Goal: Contribute content: Add original content to the website for others to see

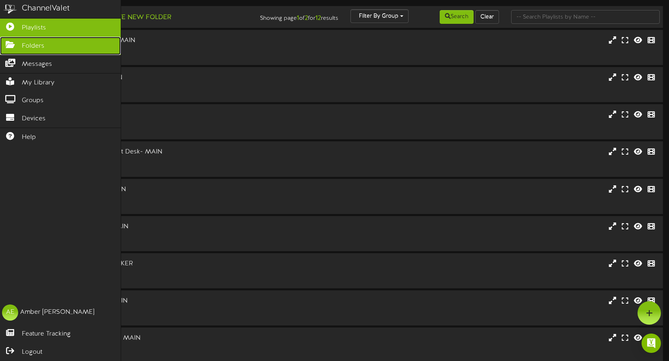
click at [9, 44] on icon at bounding box center [10, 44] width 20 height 6
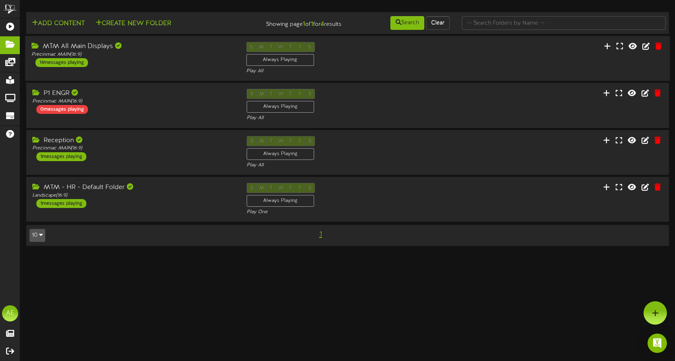
click at [149, 70] on div "MTM All Main Displays Precinmac MAIN ( 16:9 ) 14 messages playing S M T W T F S…" at bounding box center [347, 58] width 645 height 33
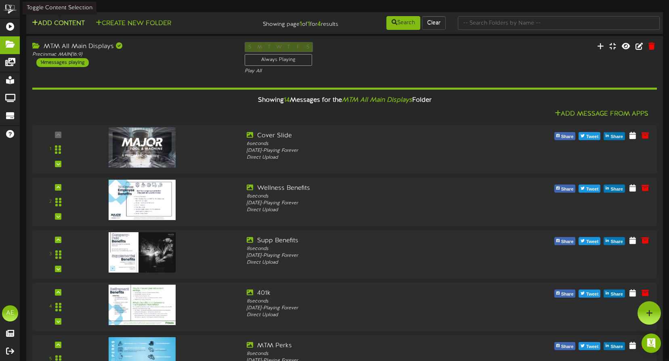
click at [62, 19] on button "Add Content" at bounding box center [58, 24] width 58 height 10
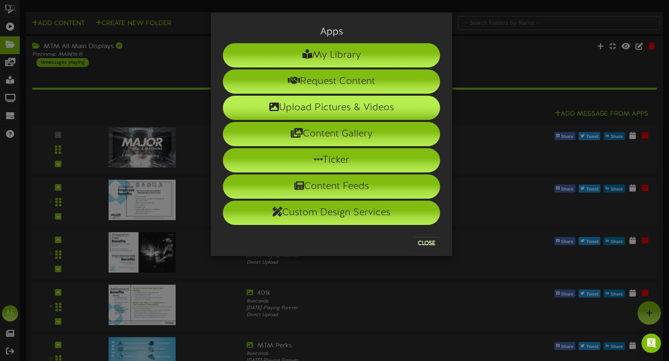
click at [322, 104] on li "Upload Pictures & Videos" at bounding box center [331, 108] width 217 height 24
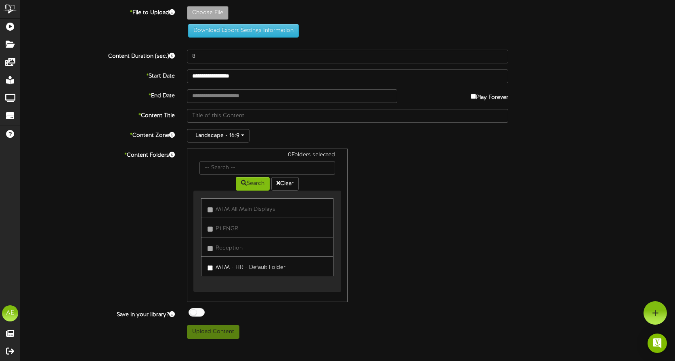
type input "**********"
type input "Birthday92225"
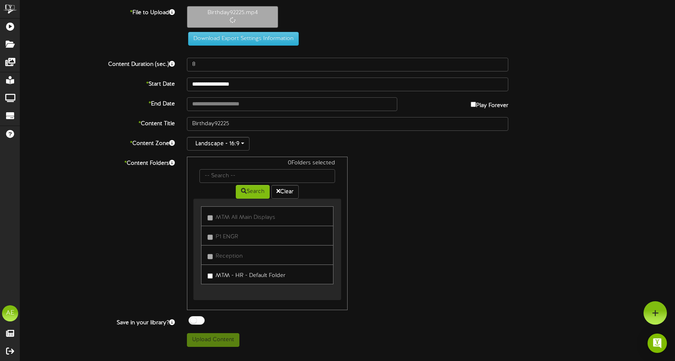
type input "35"
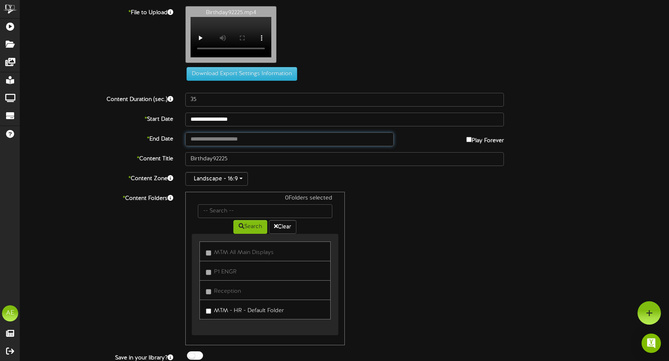
click at [241, 145] on input "text" at bounding box center [289, 139] width 208 height 14
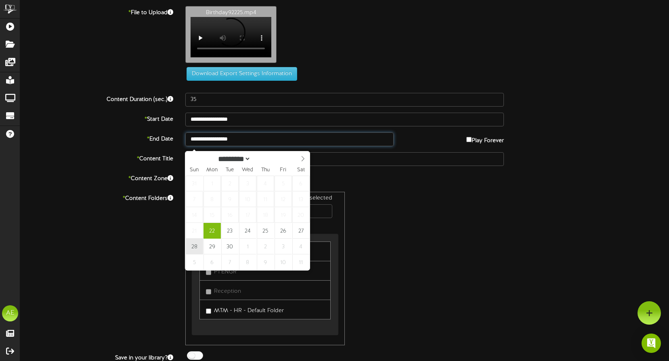
type input "**********"
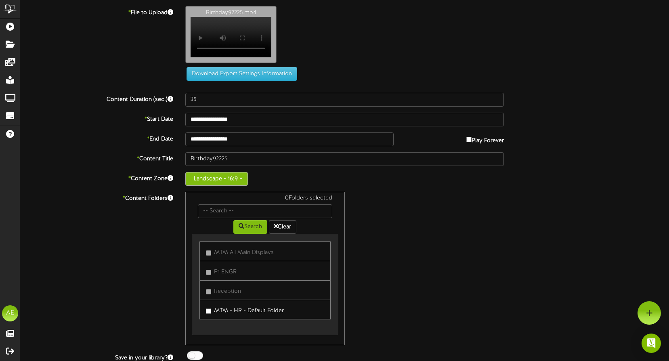
click at [242, 181] on button "Landscape - 16:9" at bounding box center [216, 179] width 63 height 14
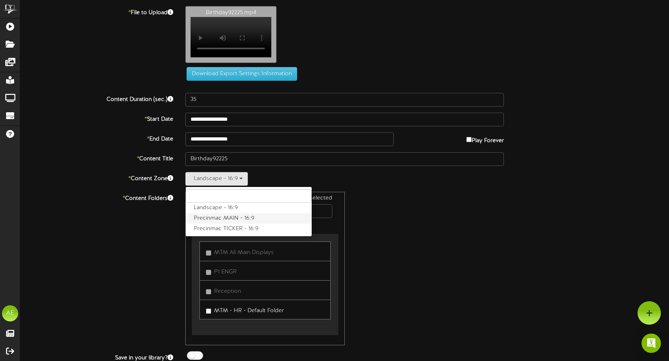
click at [235, 222] on label "Precinmac MAIN - 16:9" at bounding box center [249, 218] width 126 height 10
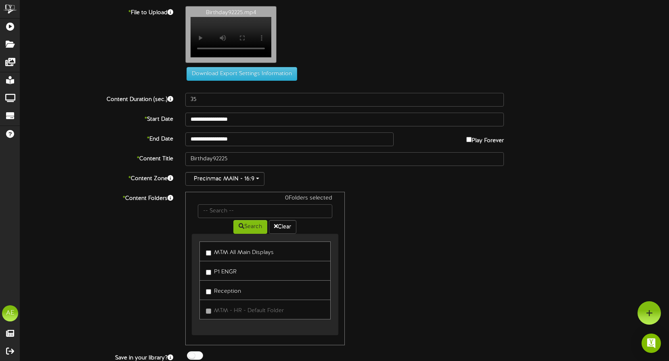
click at [231, 257] on label "MTM All Main Displays" at bounding box center [240, 251] width 68 height 11
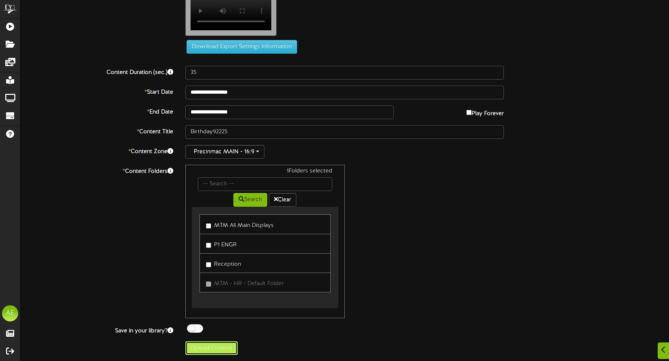
click at [216, 346] on button "Upload Content" at bounding box center [211, 348] width 52 height 14
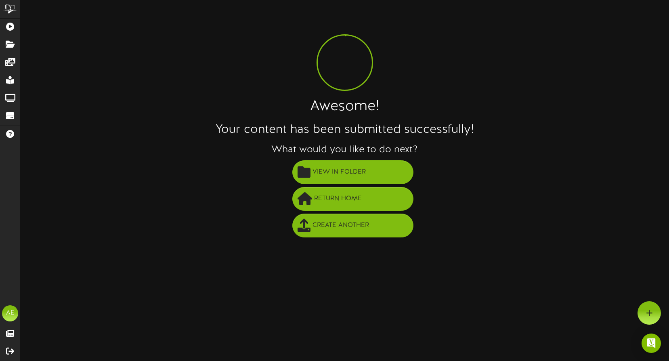
scroll to position [0, 0]
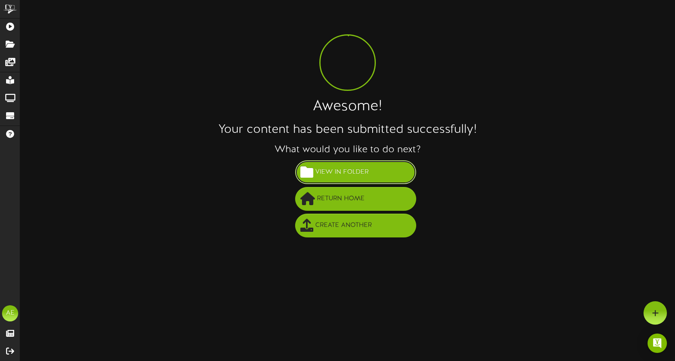
drag, startPoint x: 386, startPoint y: 169, endPoint x: 414, endPoint y: 147, distance: 35.3
click at [386, 169] on button "View in Folder" at bounding box center [355, 172] width 121 height 24
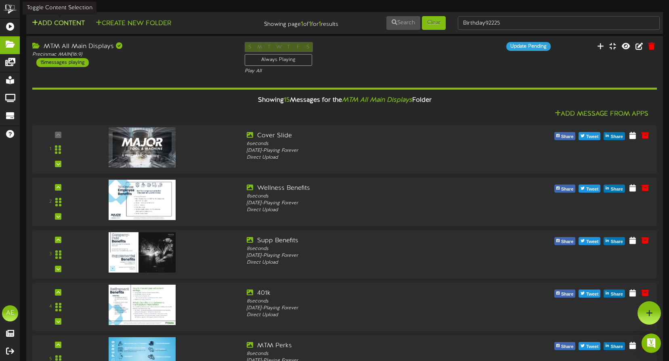
click at [58, 24] on button "Add Content" at bounding box center [58, 24] width 58 height 10
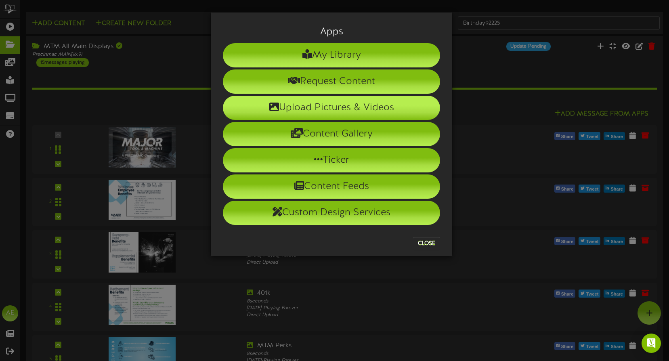
click at [339, 104] on li "Upload Pictures & Videos" at bounding box center [331, 108] width 217 height 24
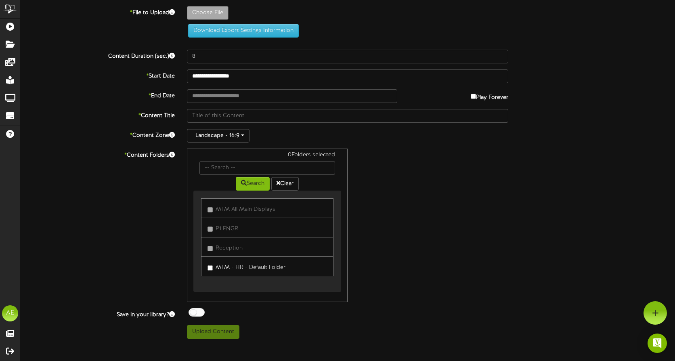
type input "**********"
type input "anniversary92225"
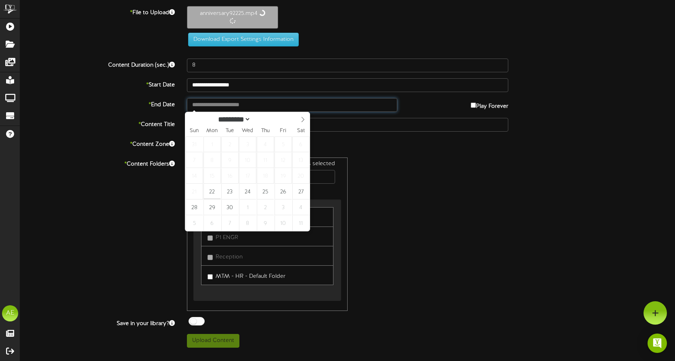
click at [270, 103] on input "text" at bounding box center [292, 105] width 210 height 14
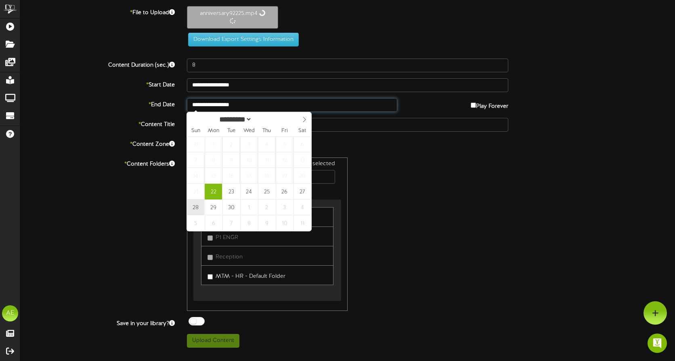
type input "**********"
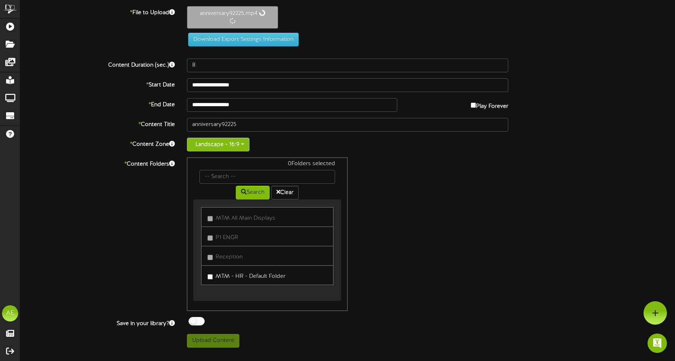
click at [245, 143] on button "Landscape - 16:9" at bounding box center [218, 145] width 63 height 14
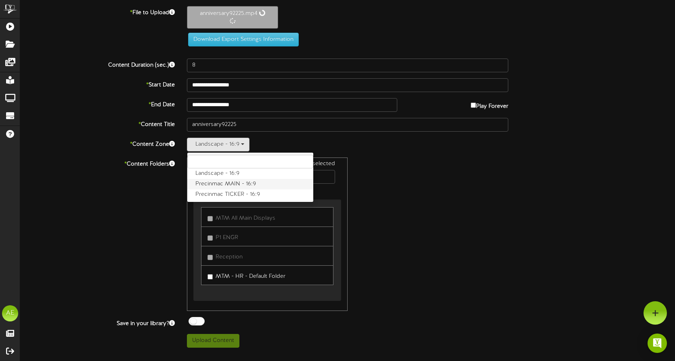
click at [236, 182] on label "Precinmac MAIN - 16:9" at bounding box center [250, 184] width 126 height 10
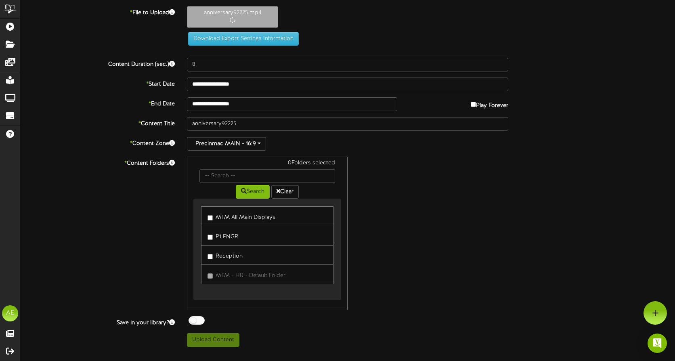
type input "50"
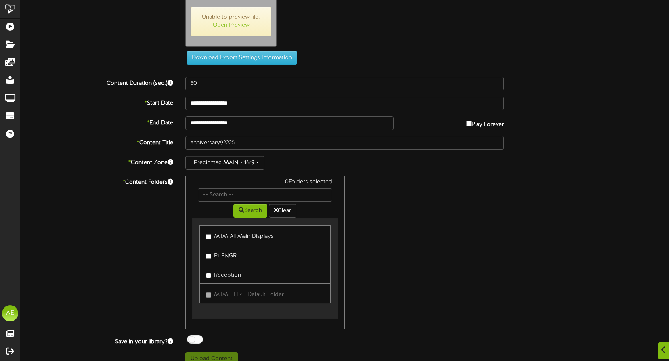
scroll to position [33, 0]
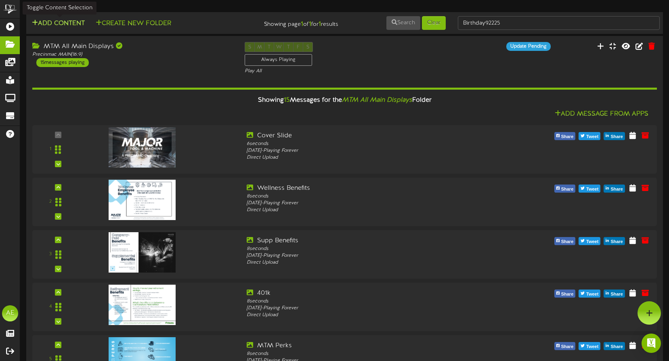
click at [65, 25] on button "Add Content" at bounding box center [58, 24] width 58 height 10
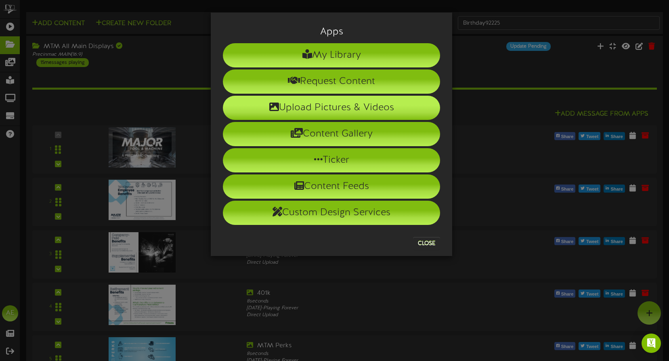
click at [297, 105] on li "Upload Pictures & Videos" at bounding box center [331, 108] width 217 height 24
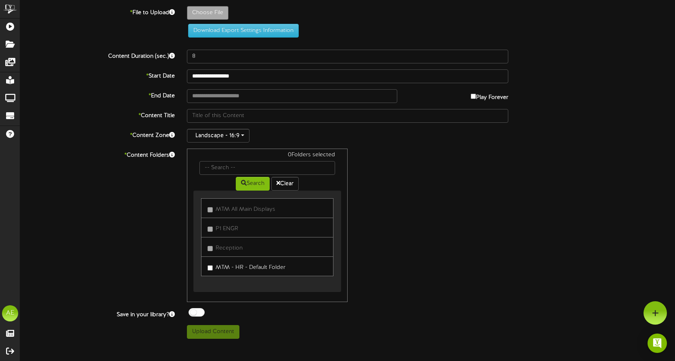
type input "**********"
type input "anniversary92225"
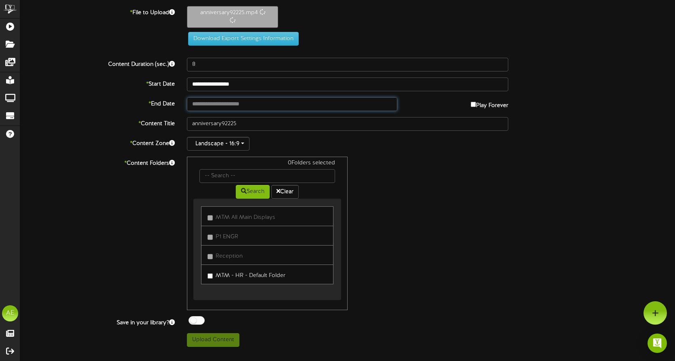
drag, startPoint x: 235, startPoint y: 106, endPoint x: 250, endPoint y: 116, distance: 17.7
click at [235, 106] on input "text" at bounding box center [292, 104] width 210 height 14
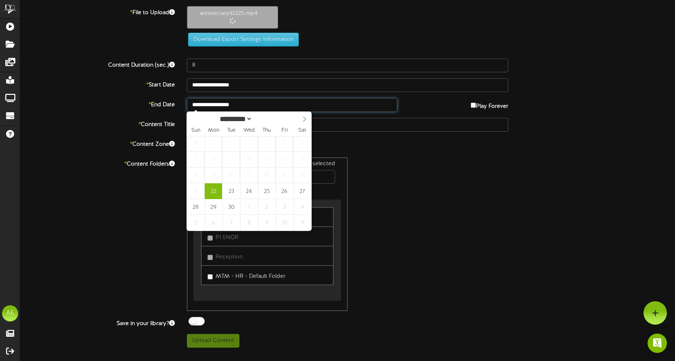
type input "**********"
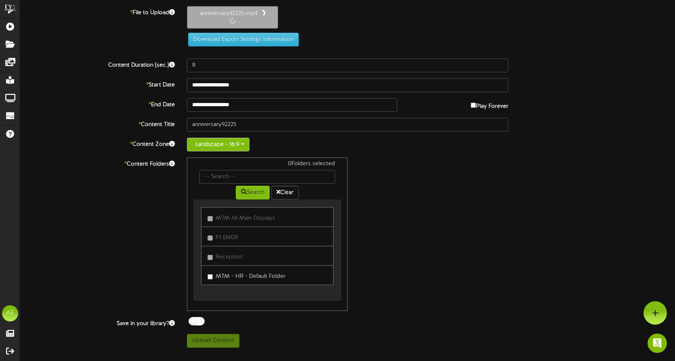
click at [243, 143] on button "Landscape - 16:9" at bounding box center [218, 145] width 63 height 14
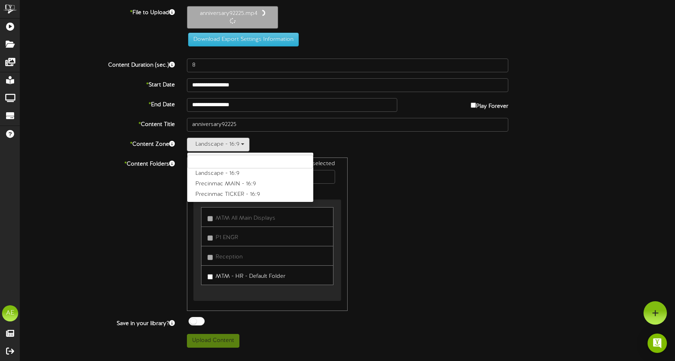
drag, startPoint x: 243, startPoint y: 181, endPoint x: 276, endPoint y: 182, distance: 32.7
click at [243, 181] on label "Precinmac MAIN - 16:9" at bounding box center [250, 184] width 126 height 10
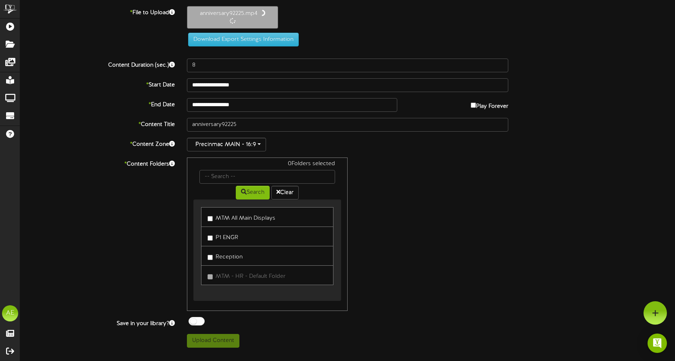
drag, startPoint x: 224, startPoint y: 217, endPoint x: 231, endPoint y: 217, distance: 6.1
click at [231, 217] on label "MTM All Main Displays" at bounding box center [241, 217] width 68 height 11
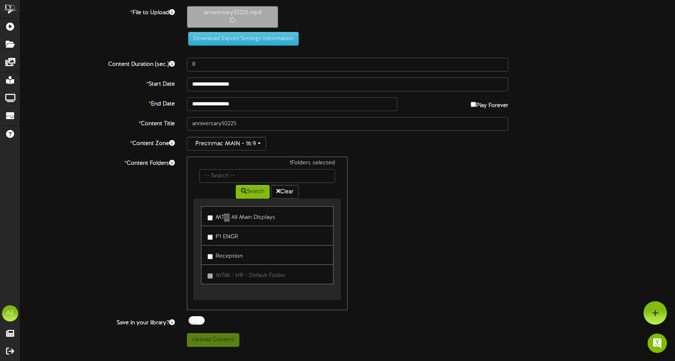
type input "50"
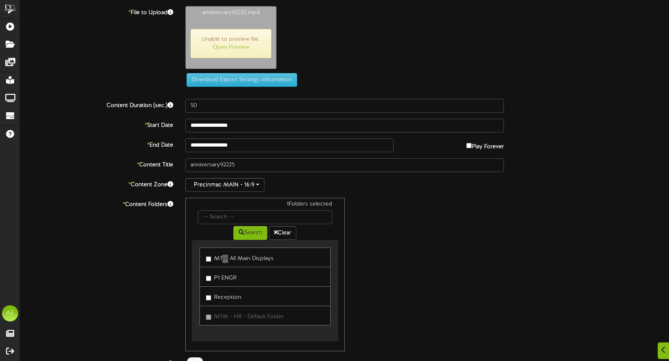
scroll to position [33, 0]
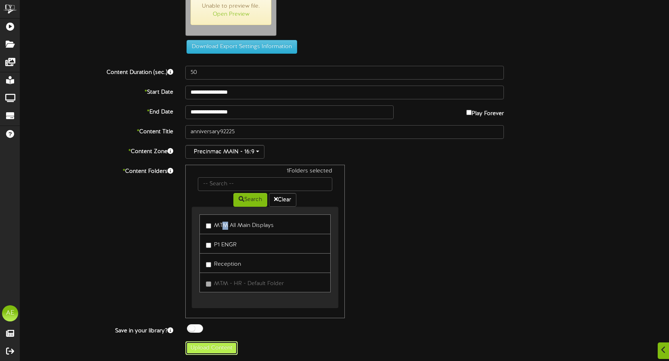
click at [199, 344] on button "Upload Content" at bounding box center [211, 348] width 52 height 14
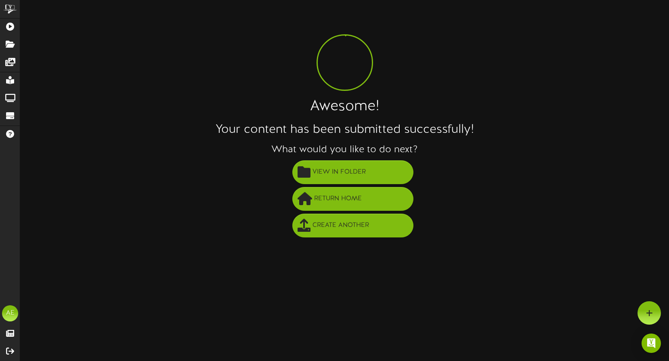
scroll to position [0, 0]
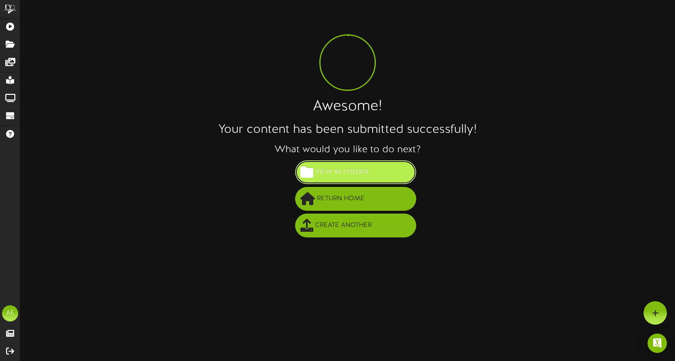
click at [357, 175] on span "View in Folder" at bounding box center [341, 172] width 57 height 13
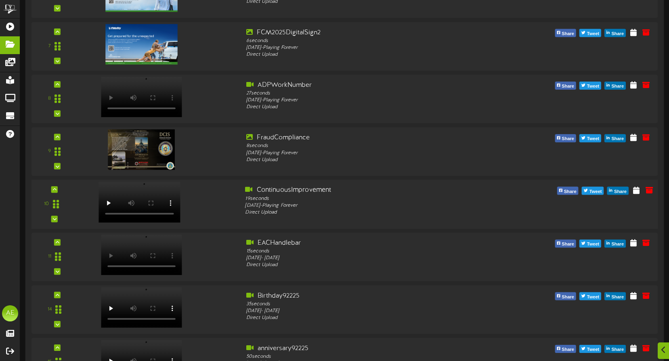
scroll to position [491, 0]
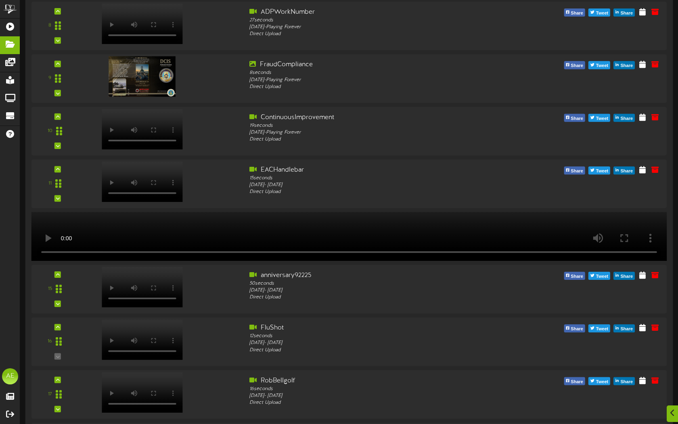
click at [495, 261] on video at bounding box center [349, 236] width 642 height 49
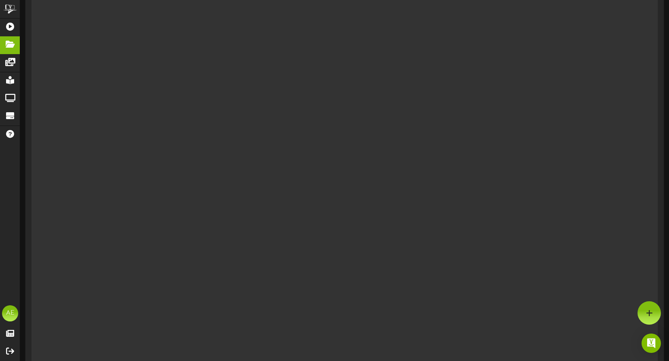
scroll to position [0, 0]
